Goal: Task Accomplishment & Management: Use online tool/utility

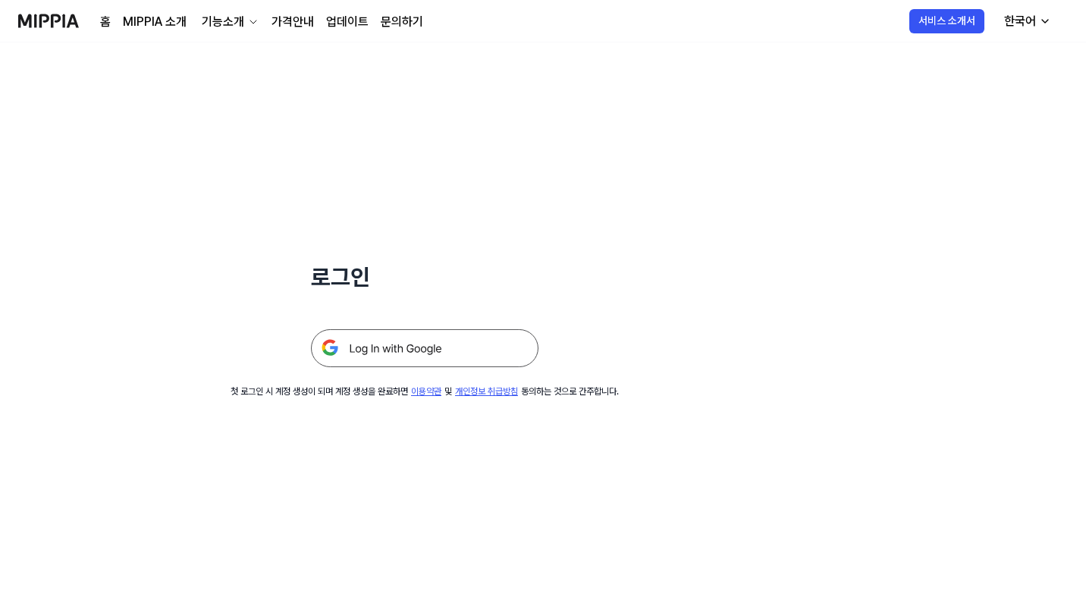
click at [439, 359] on img at bounding box center [424, 348] width 227 height 38
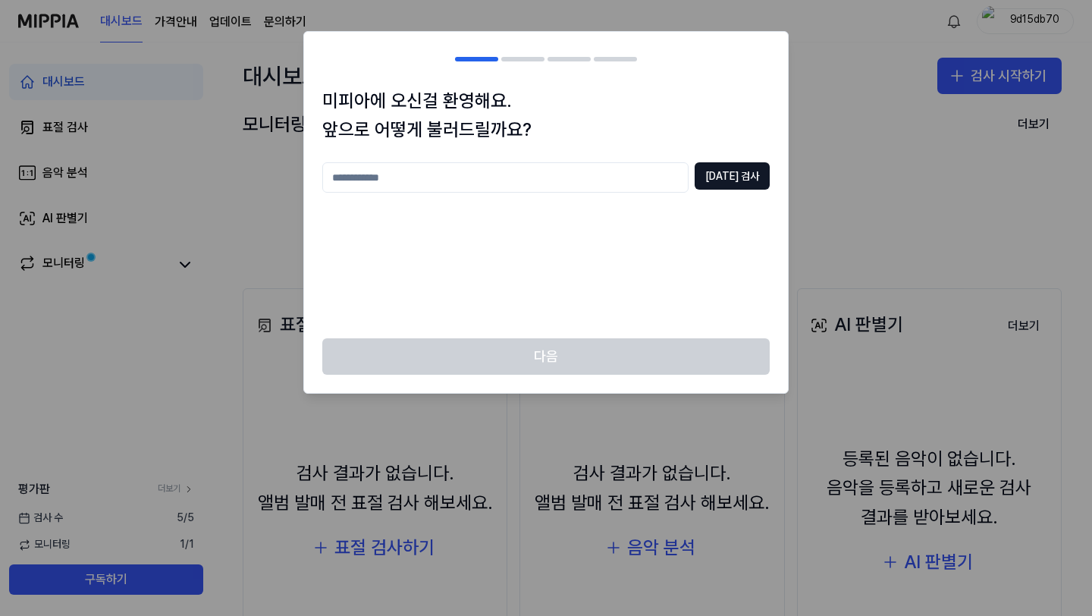
click at [525, 176] on input "text" at bounding box center [505, 177] width 366 height 30
type input "****"
click at [755, 181] on button "[DATE] 검사" at bounding box center [731, 175] width 75 height 27
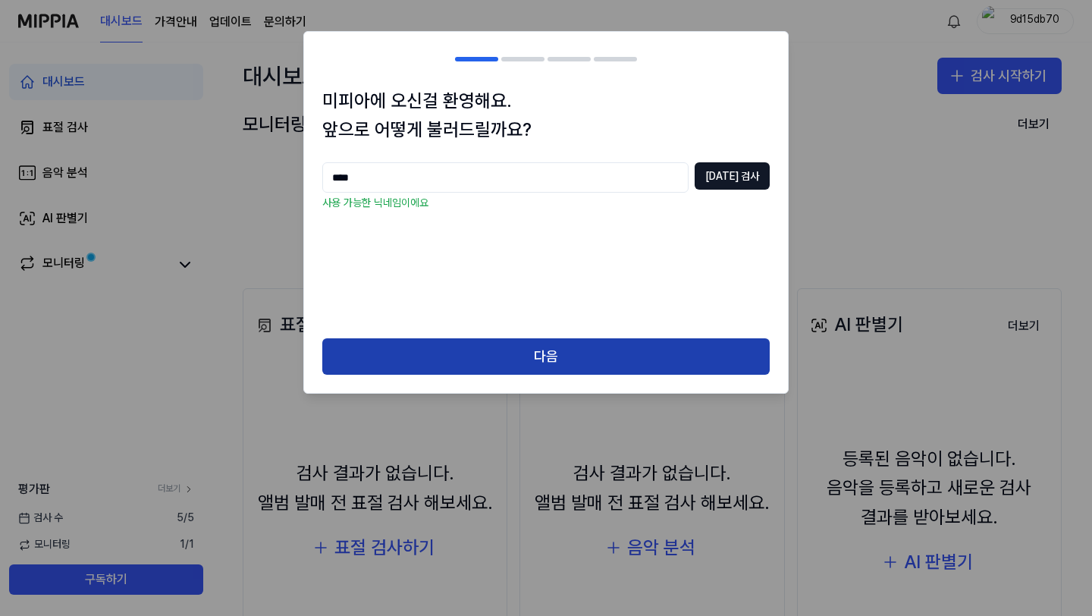
click at [550, 358] on button "다음" at bounding box center [545, 356] width 447 height 36
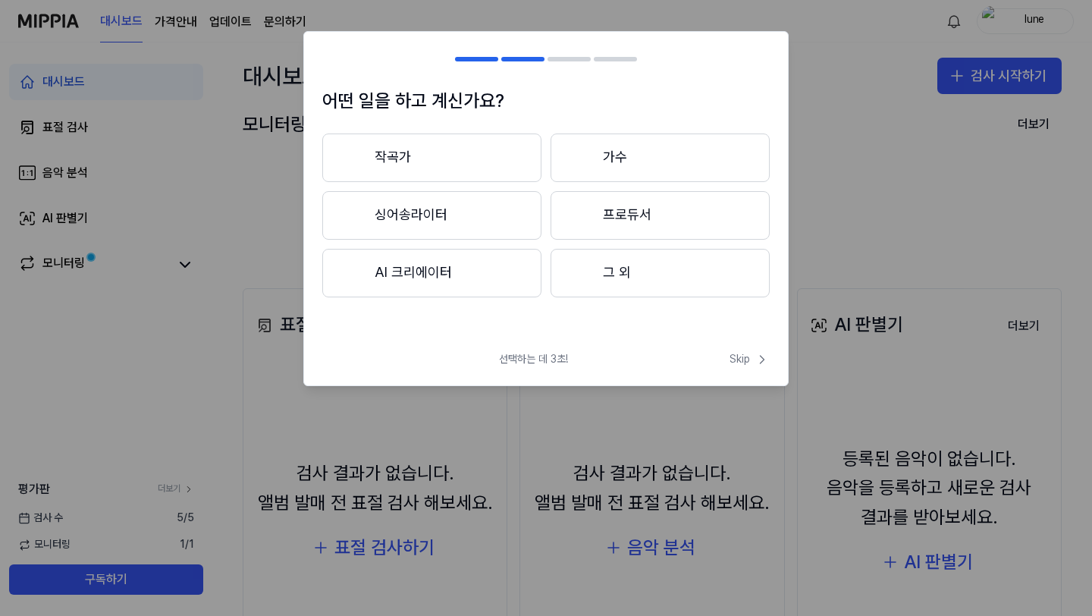
click at [447, 175] on button "작곡가" at bounding box center [431, 157] width 219 height 49
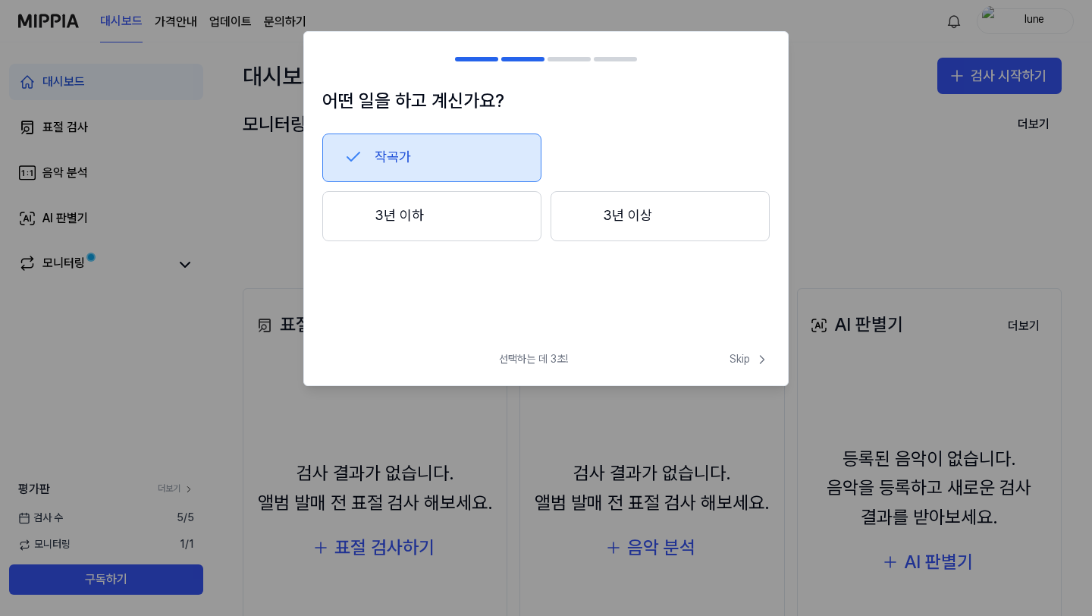
click at [575, 208] on div at bounding box center [581, 215] width 18 height 18
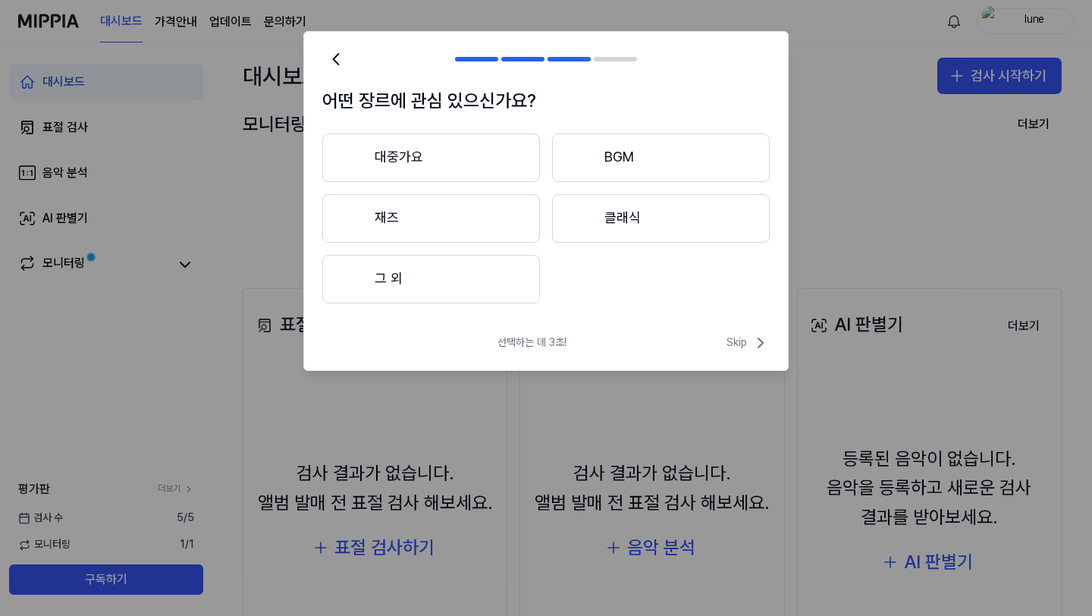
click at [623, 205] on button "클래식" at bounding box center [661, 218] width 218 height 49
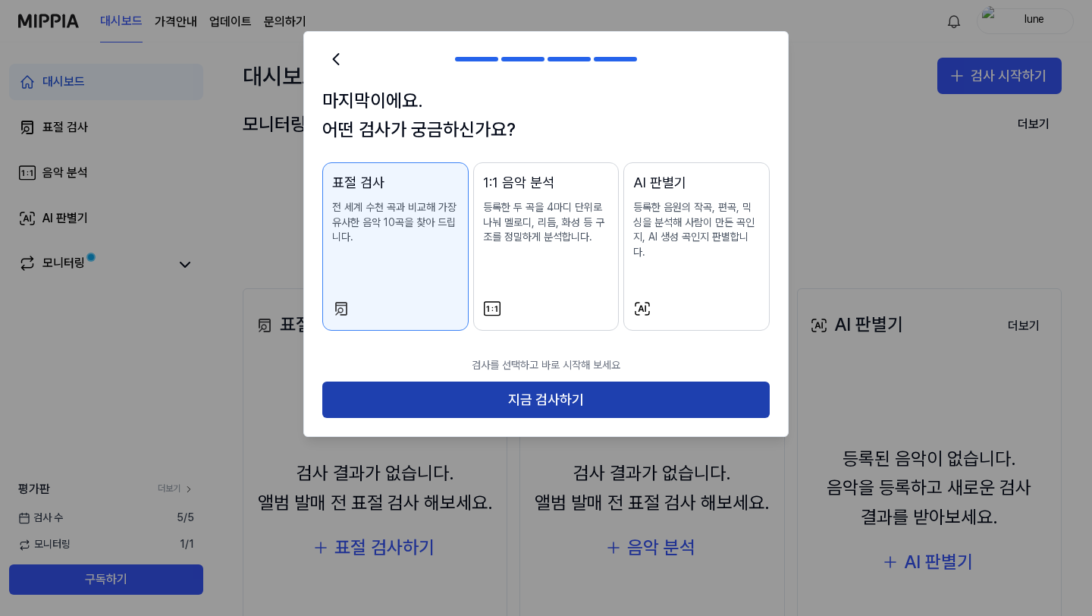
click at [619, 381] on button "지금 검사하기" at bounding box center [545, 399] width 447 height 36
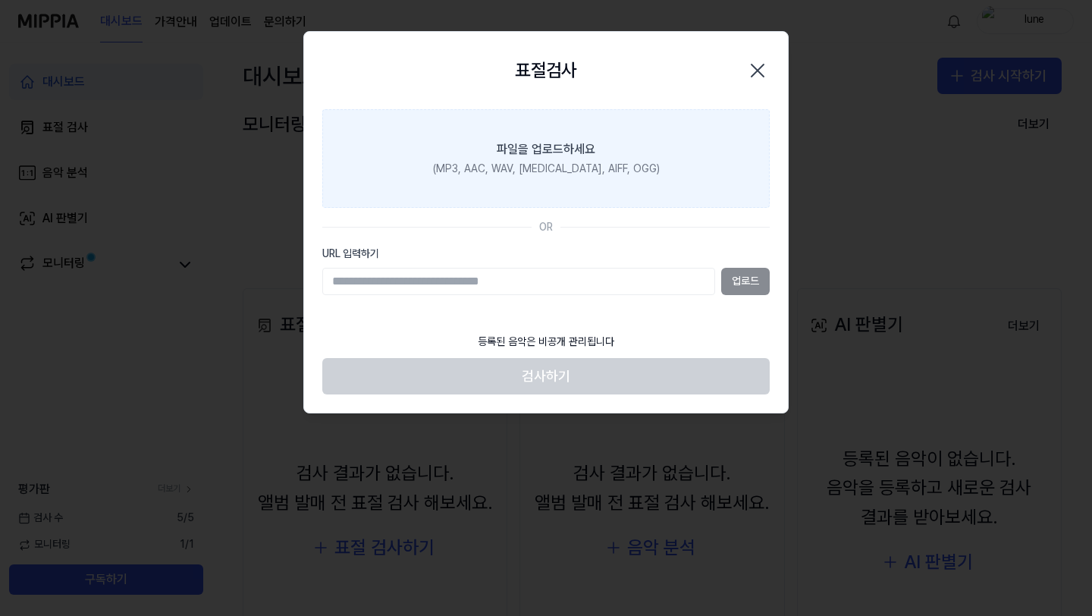
click at [548, 180] on label "파일을 업로드하세요 (MP3, AAC, WAV, [MEDICAL_DATA], AIFF, OGG)" at bounding box center [545, 158] width 447 height 99
click at [0, 0] on input "파일을 업로드하세요 (MP3, AAC, WAV, [MEDICAL_DATA], AIFF, OGG)" at bounding box center [0, 0] width 0 height 0
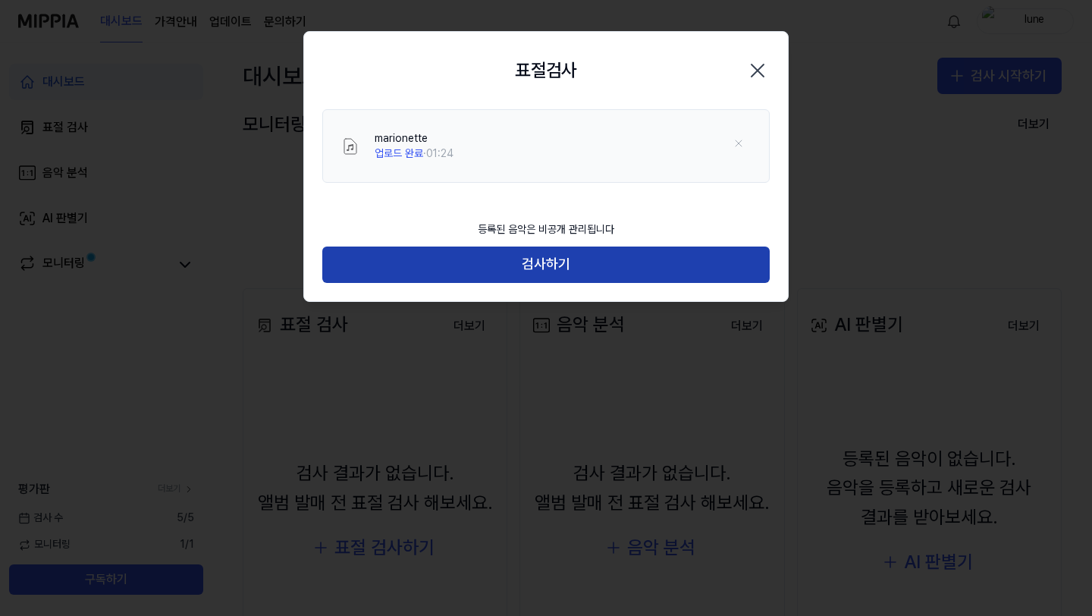
click at [494, 259] on button "검사하기" at bounding box center [545, 264] width 447 height 36
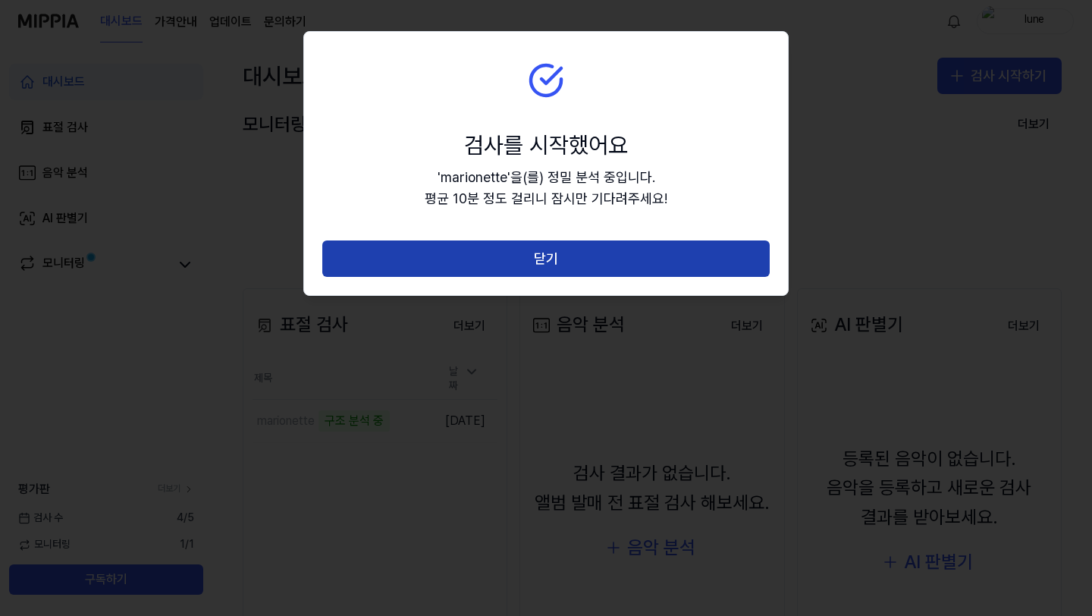
click at [565, 259] on button "닫기" at bounding box center [545, 258] width 447 height 36
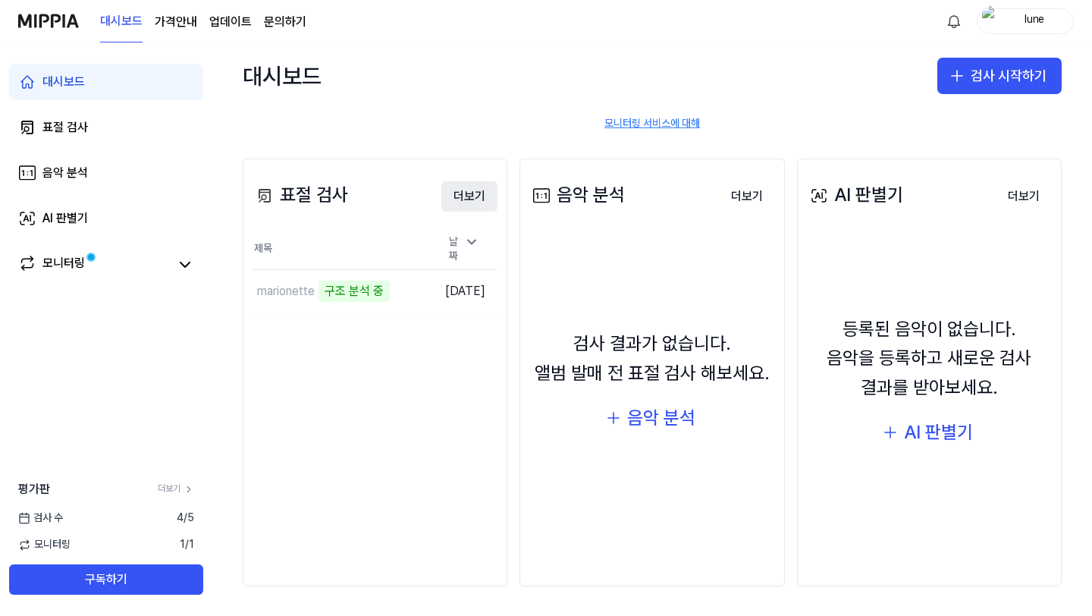
scroll to position [130, 0]
click at [105, 265] on link "모니터링" at bounding box center [94, 264] width 152 height 21
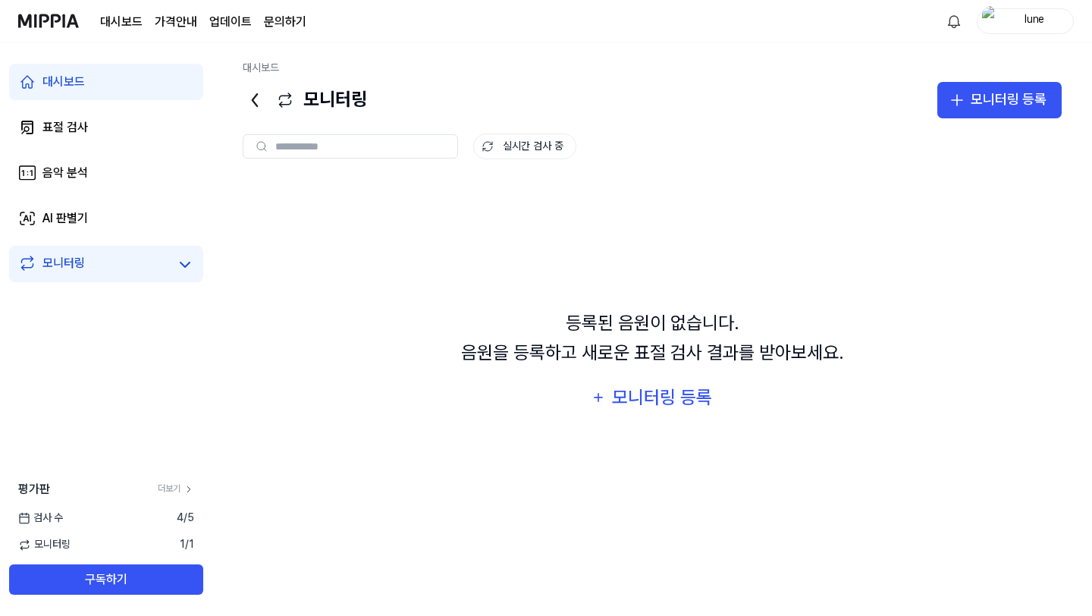
click at [99, 70] on link "대시보드" at bounding box center [106, 82] width 194 height 36
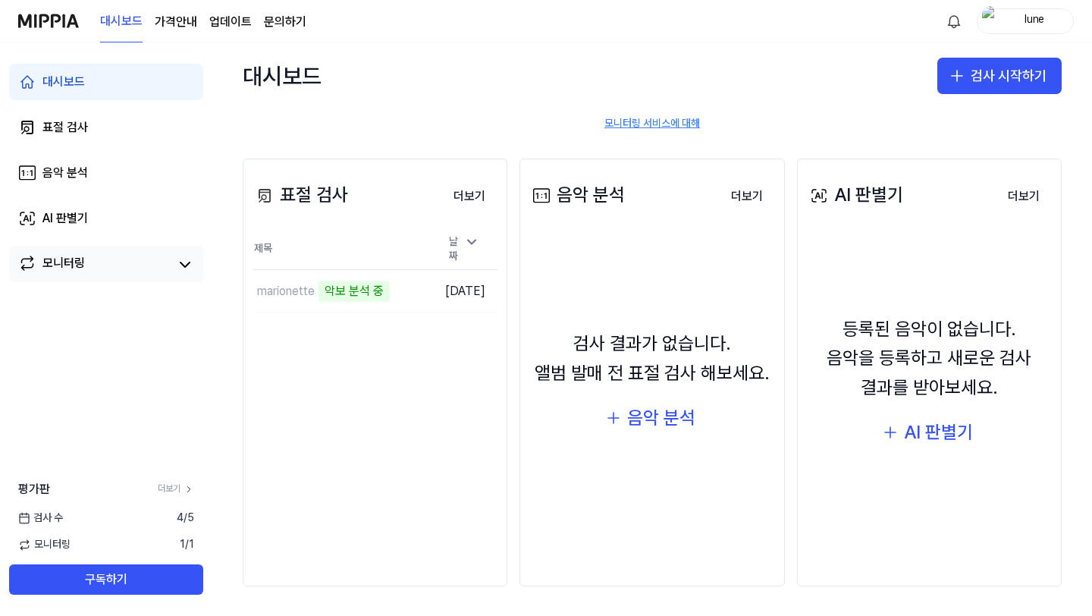
click at [78, 251] on div "모니터링" at bounding box center [106, 264] width 194 height 36
click at [50, 265] on div "모니터링" at bounding box center [63, 264] width 42 height 21
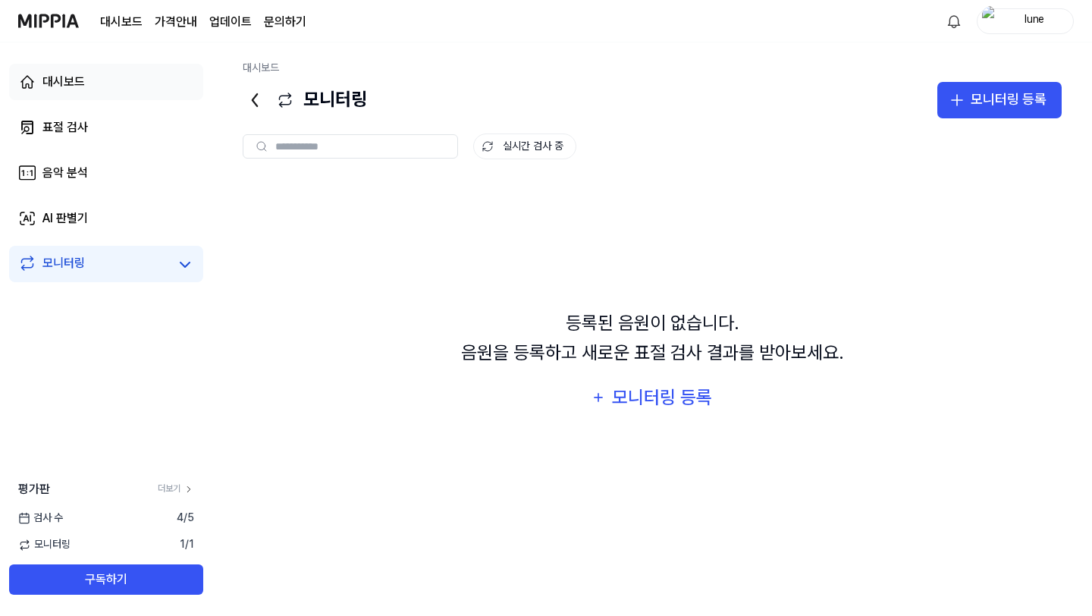
click at [68, 89] on div "대시보드" at bounding box center [63, 82] width 42 height 18
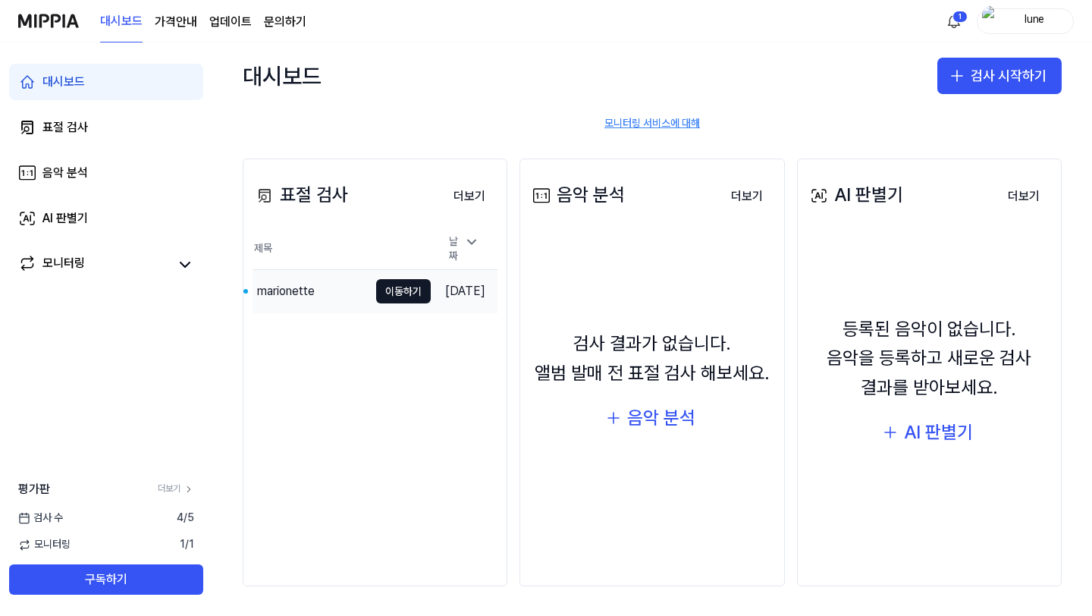
click at [271, 292] on div "marionette" at bounding box center [286, 291] width 58 height 18
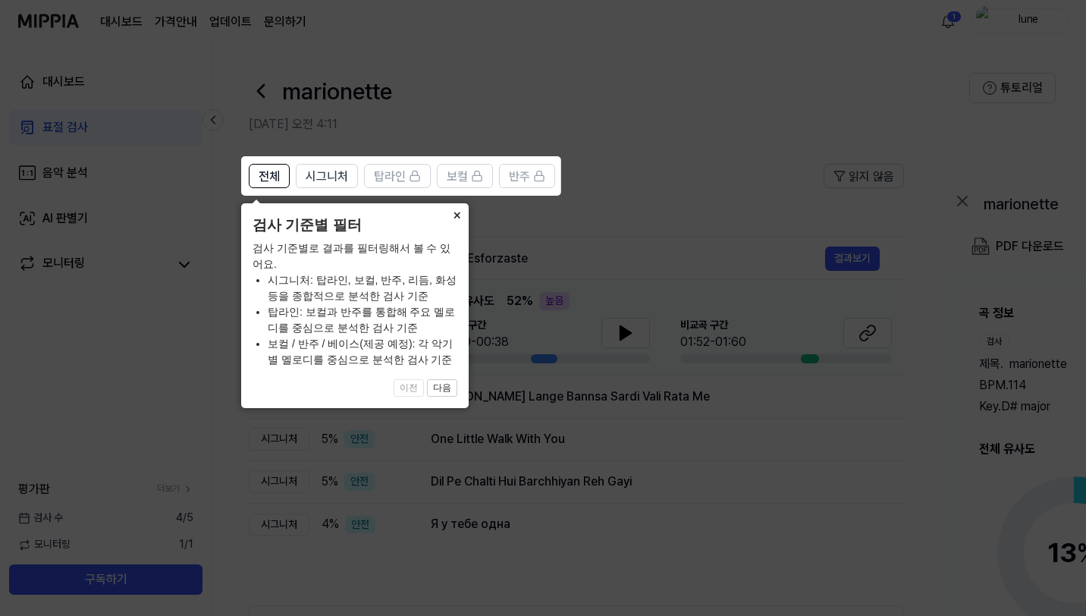
click at [465, 218] on button "×" at bounding box center [456, 213] width 24 height 21
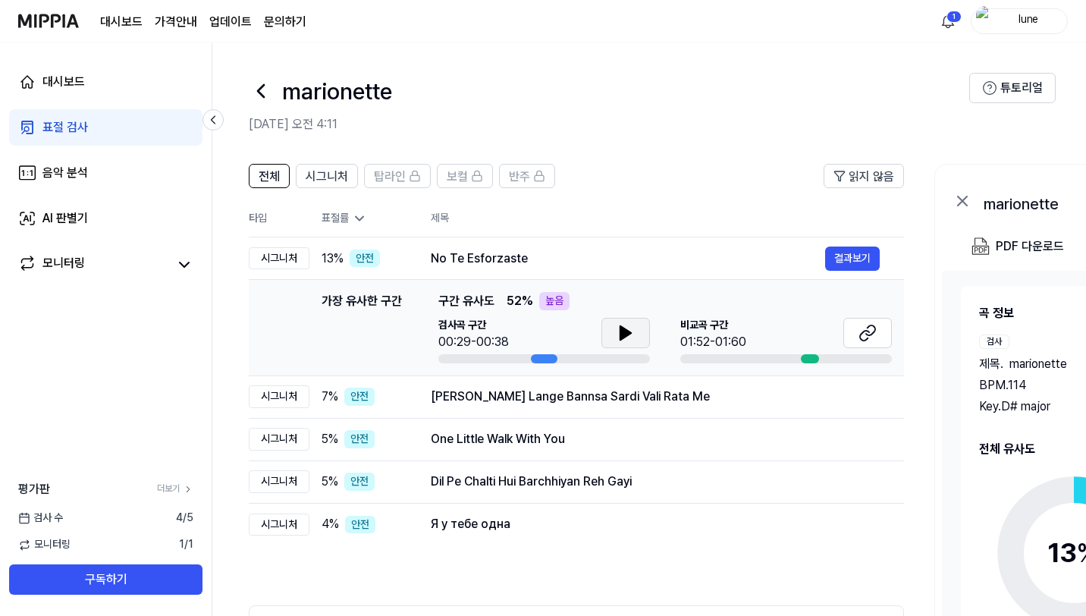
click at [628, 327] on icon at bounding box center [625, 333] width 18 height 18
click at [628, 327] on icon at bounding box center [628, 333] width 3 height 12
click at [866, 334] on icon at bounding box center [870, 330] width 9 height 10
click at [331, 172] on span "시그니처" at bounding box center [327, 177] width 42 height 18
click at [260, 173] on span "전체" at bounding box center [269, 177] width 21 height 18
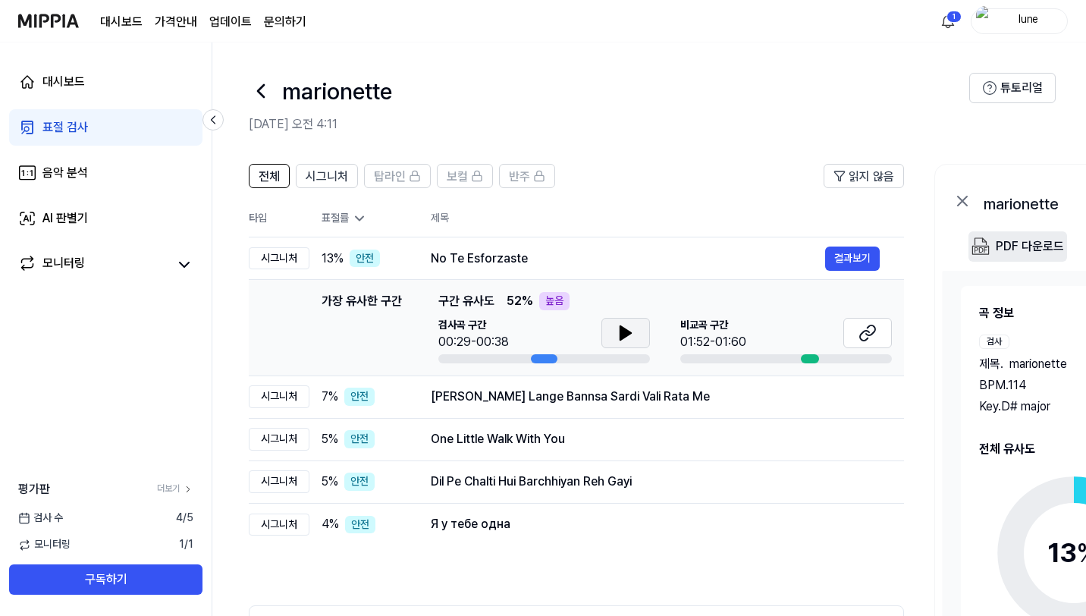
click at [998, 243] on div "PDF 다운로드" at bounding box center [1029, 247] width 68 height 20
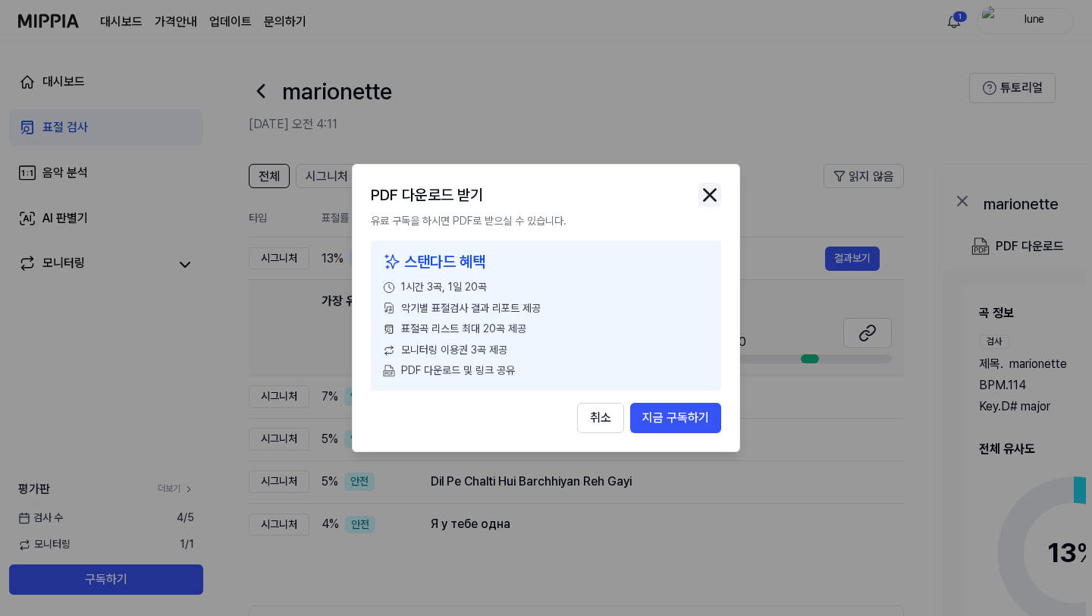
click at [718, 201] on img "button" at bounding box center [709, 194] width 23 height 23
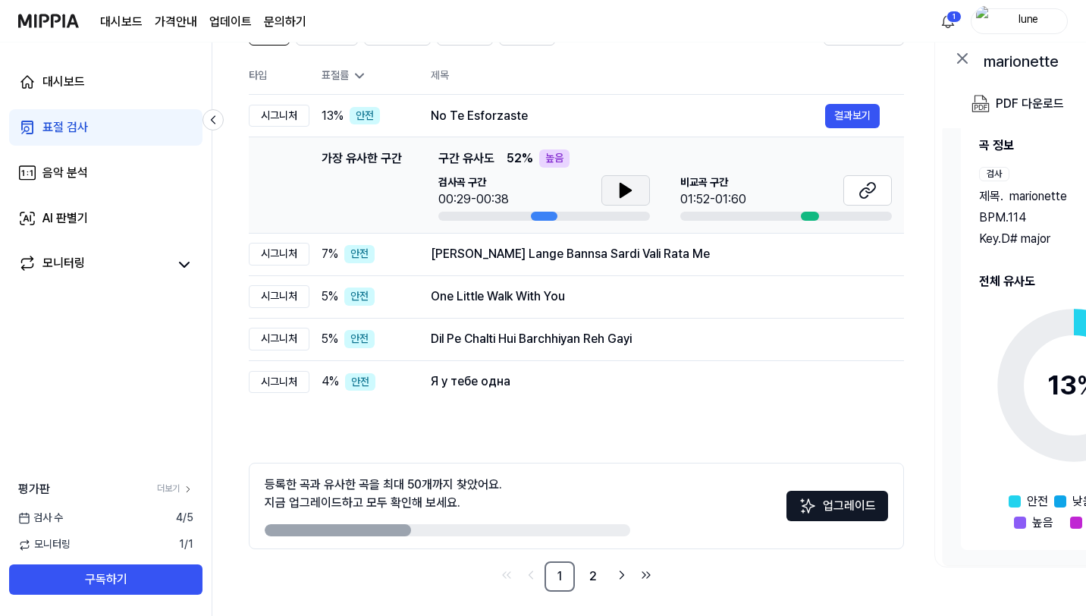
scroll to position [149, 0]
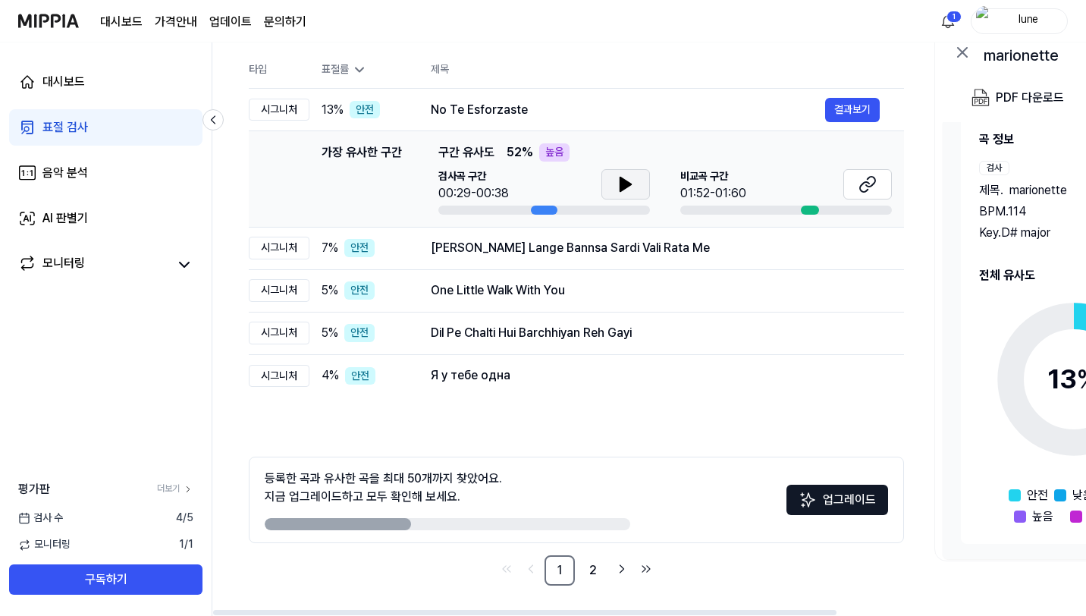
drag, startPoint x: 385, startPoint y: 523, endPoint x: 479, endPoint y: 514, distance: 94.4
click at [464, 515] on div "등록한 곡과 유사한 곡을 최대 50개까지 찾았어요. 지금 업그레이드하고 모두 확인해 보세요." at bounding box center [447, 499] width 365 height 61
click at [591, 570] on link "2" at bounding box center [593, 570] width 30 height 30
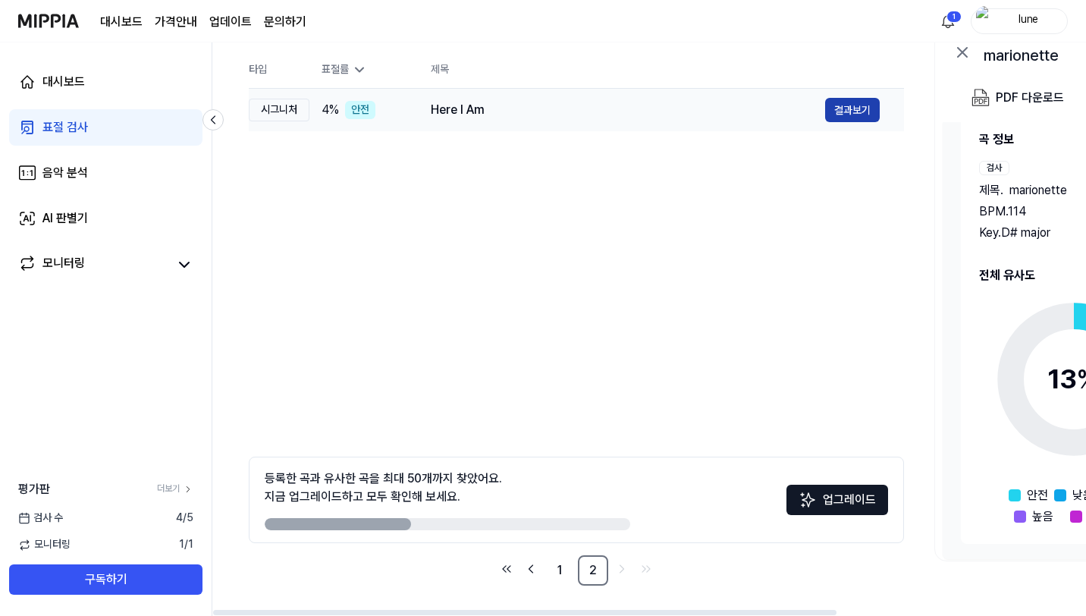
click at [861, 103] on button "결과보기" at bounding box center [852, 110] width 55 height 24
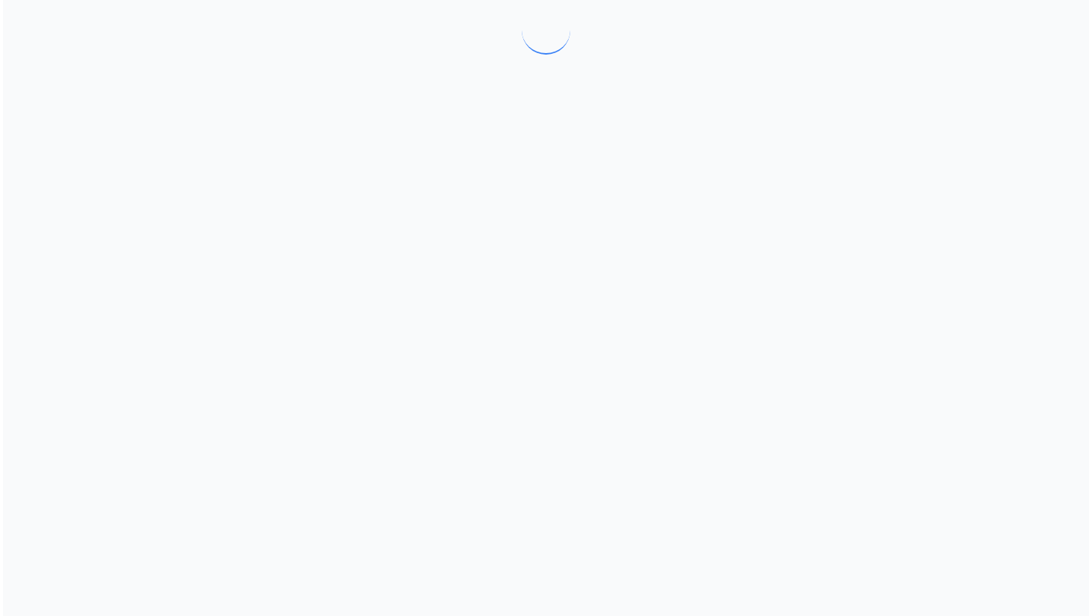
scroll to position [0, 0]
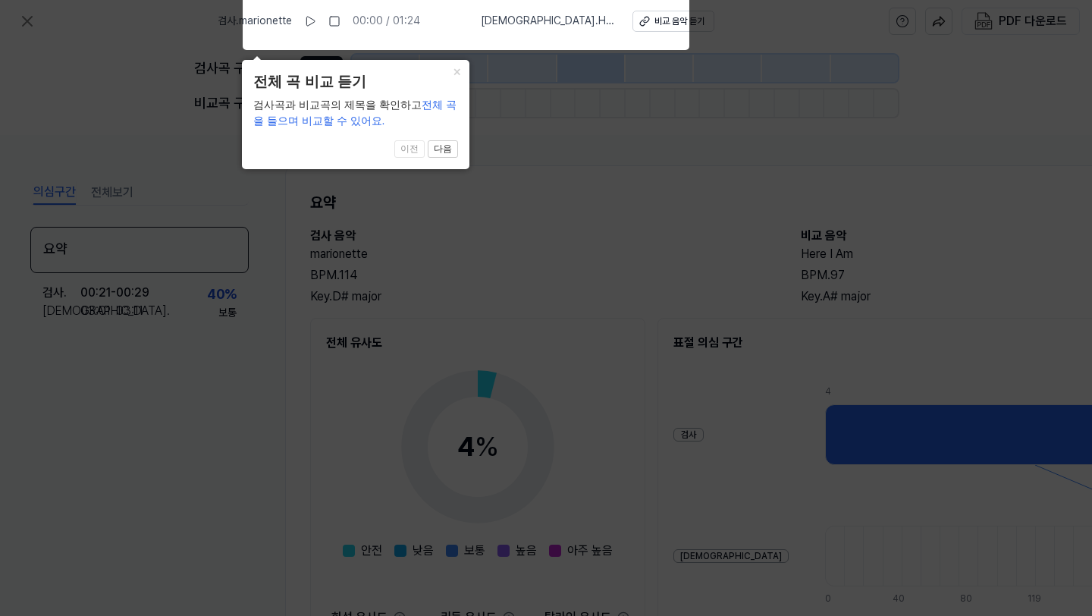
click at [622, 166] on icon at bounding box center [546, 303] width 1092 height 623
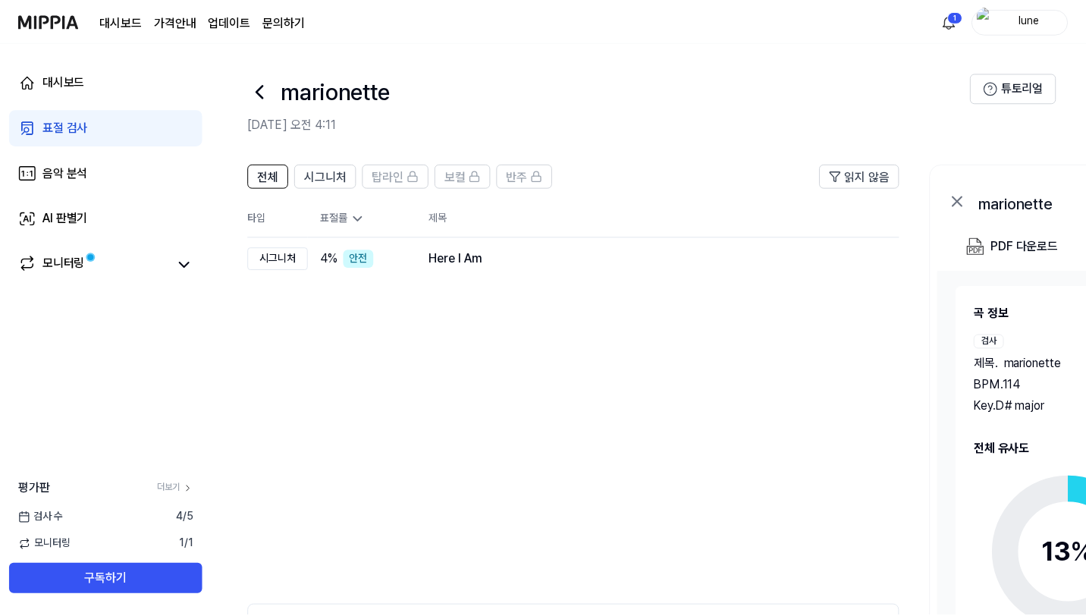
scroll to position [149, 0]
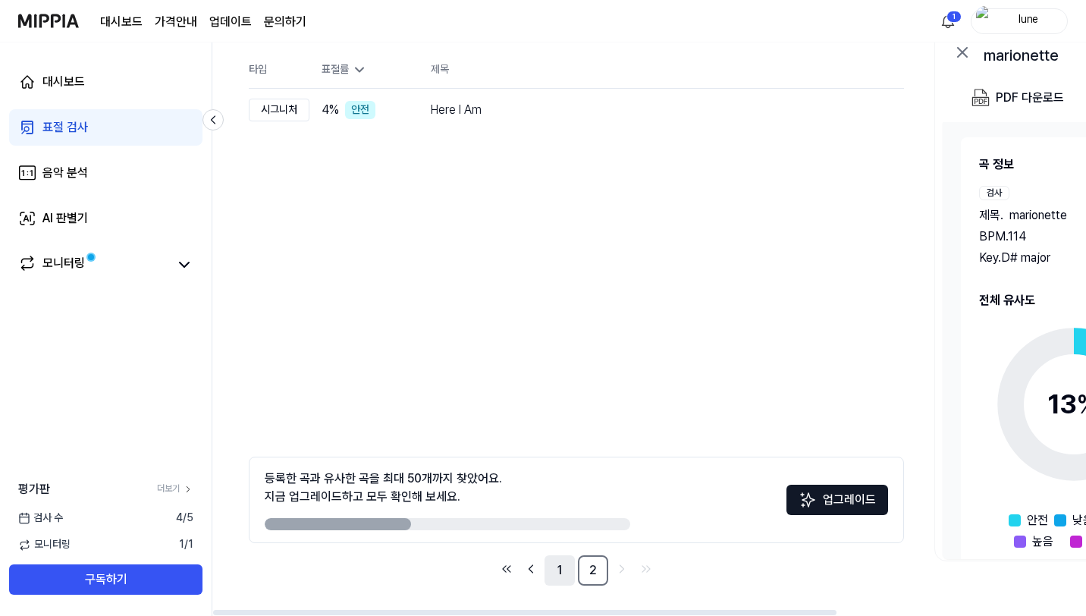
click at [560, 569] on link "1" at bounding box center [559, 570] width 30 height 30
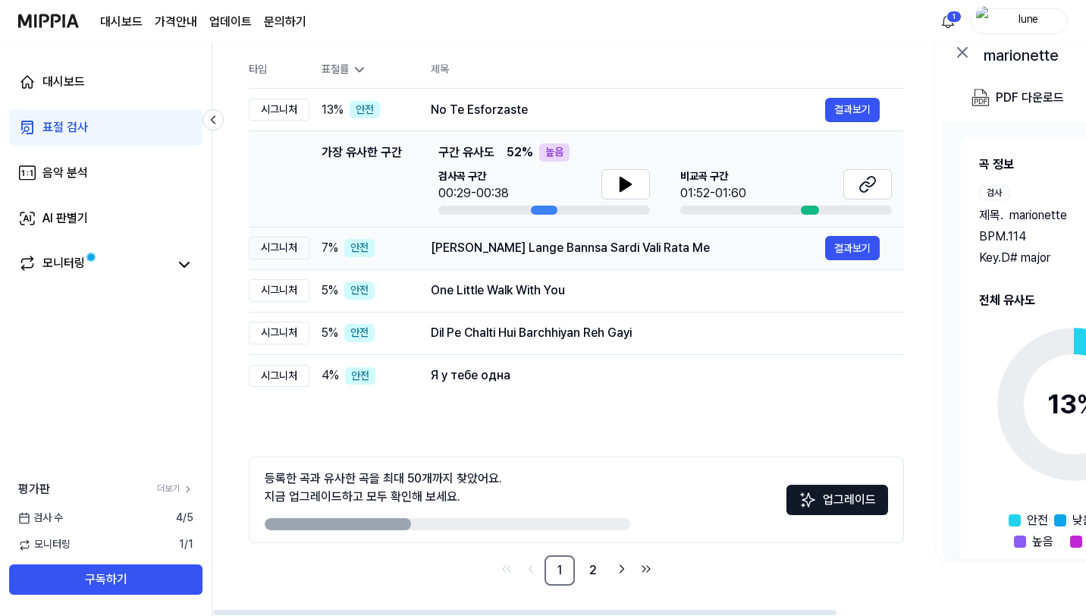
click at [722, 259] on div "Seja Suni Lange Bannsa Sardi Vali Rata Me 결과보기" at bounding box center [655, 248] width 449 height 24
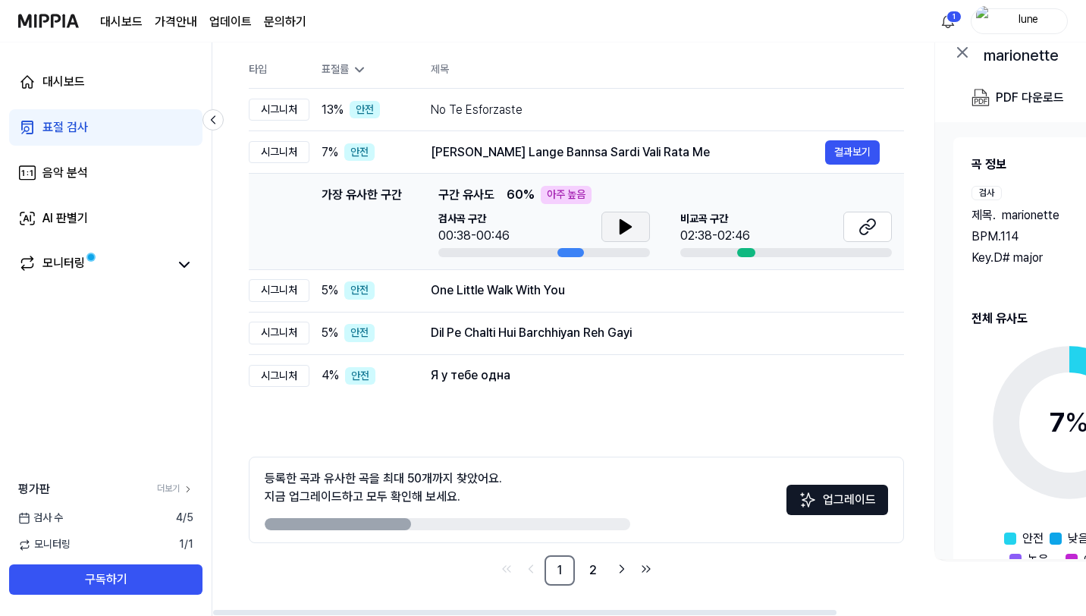
click at [638, 229] on button at bounding box center [625, 227] width 49 height 30
click at [858, 226] on icon at bounding box center [867, 227] width 18 height 18
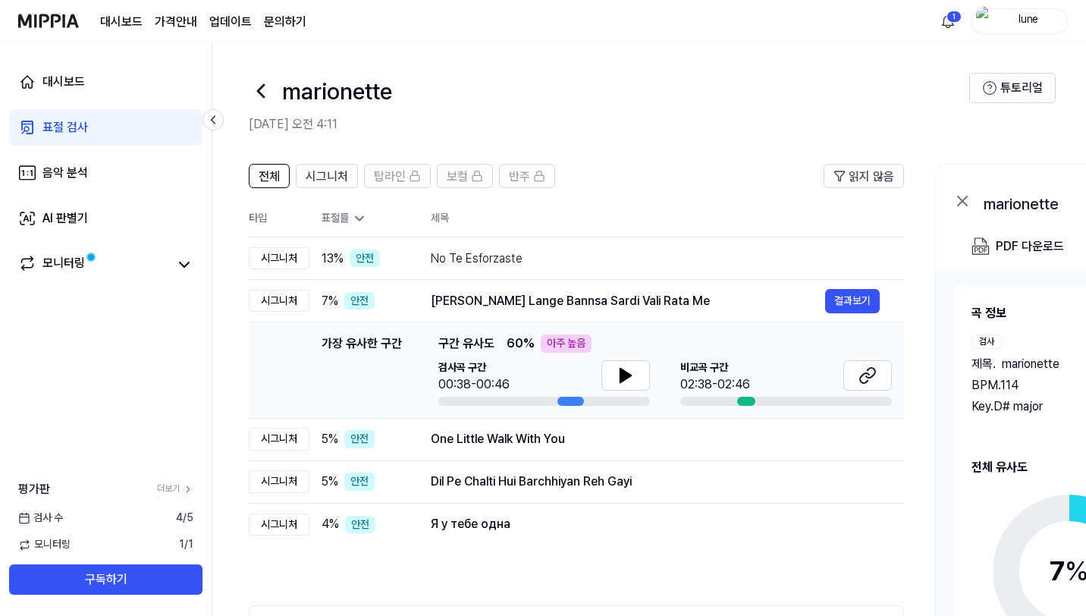
click at [1020, 29] on div "lune" at bounding box center [1027, 20] width 59 height 17
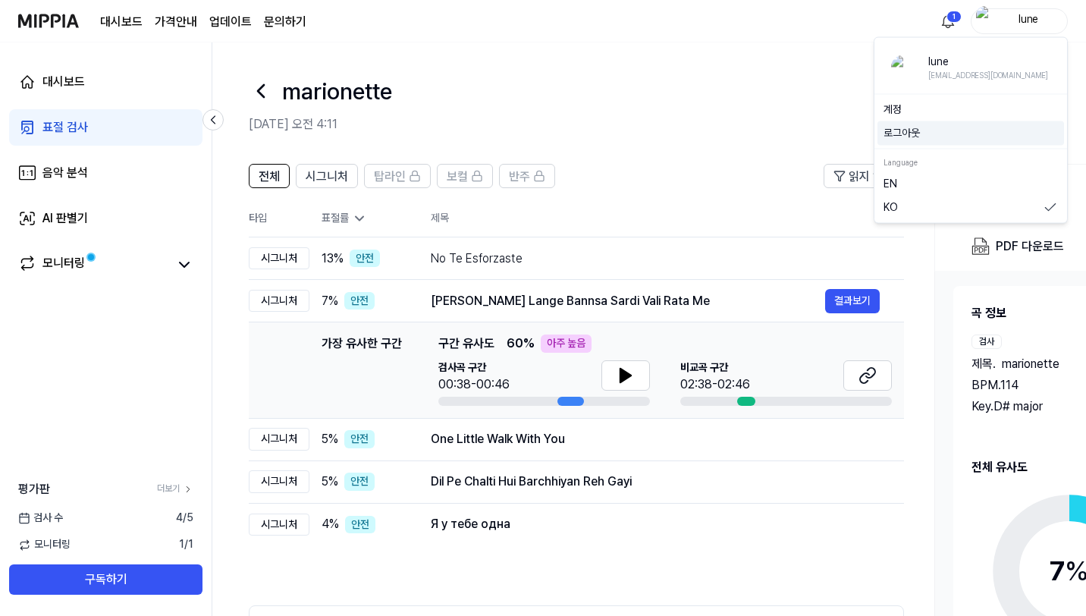
click at [924, 127] on button "로그아웃" at bounding box center [970, 133] width 174 height 15
